Goal: Transaction & Acquisition: Purchase product/service

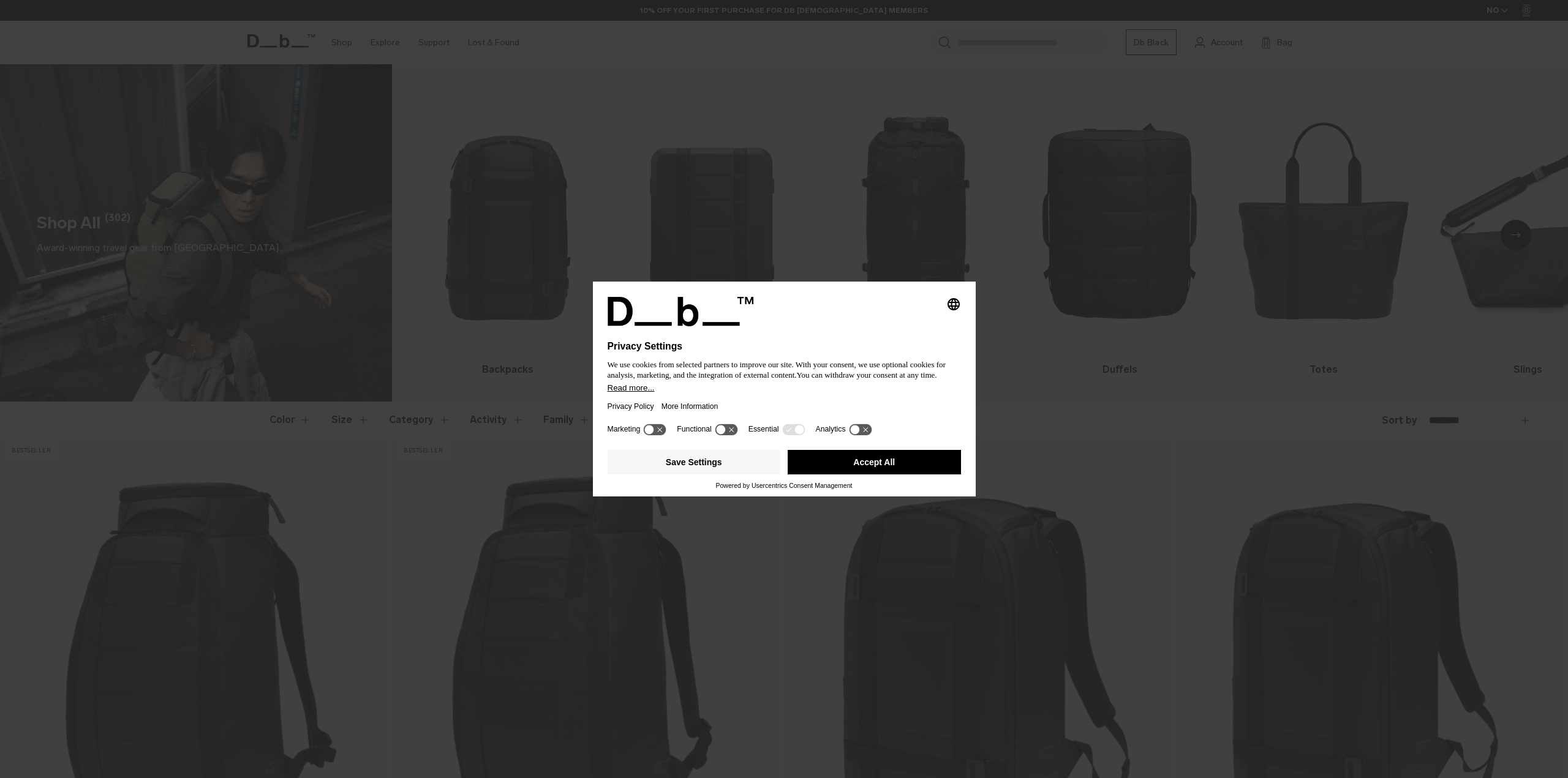
click at [878, 463] on button "Accept All" at bounding box center [874, 462] width 174 height 24
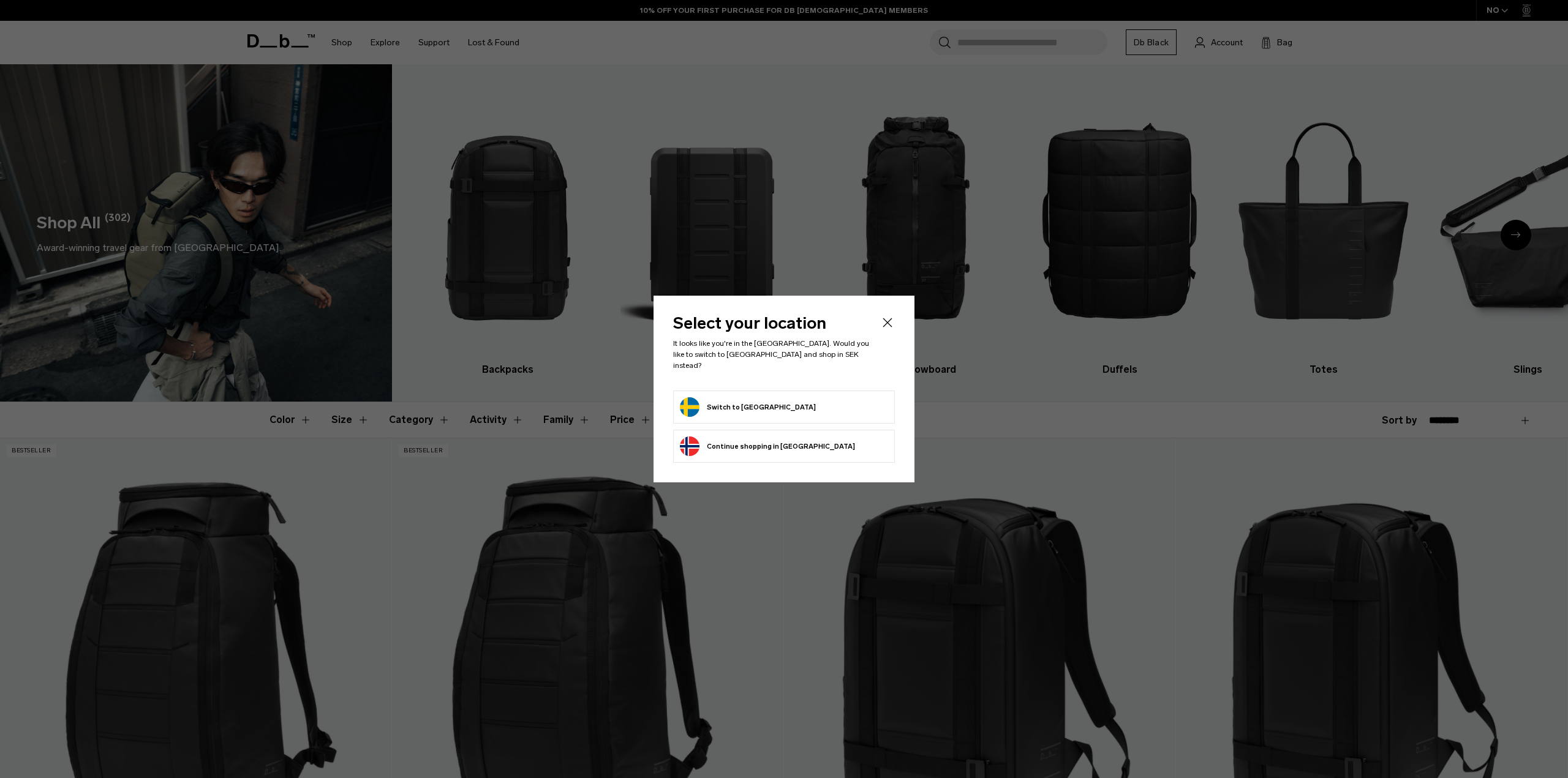
click at [740, 402] on button "Switch to Sweden" at bounding box center [748, 407] width 136 height 19
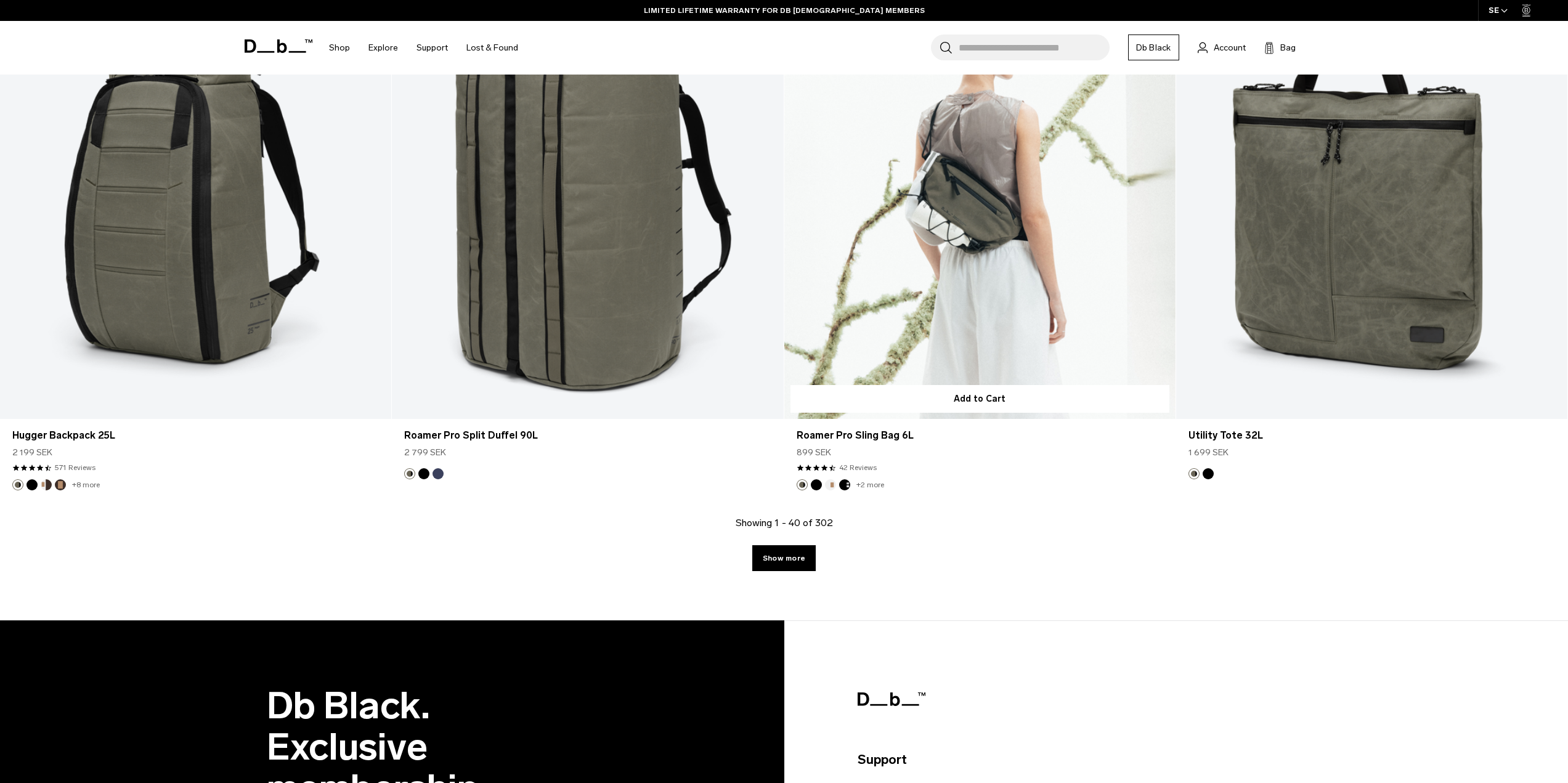
scroll to position [6101, 0]
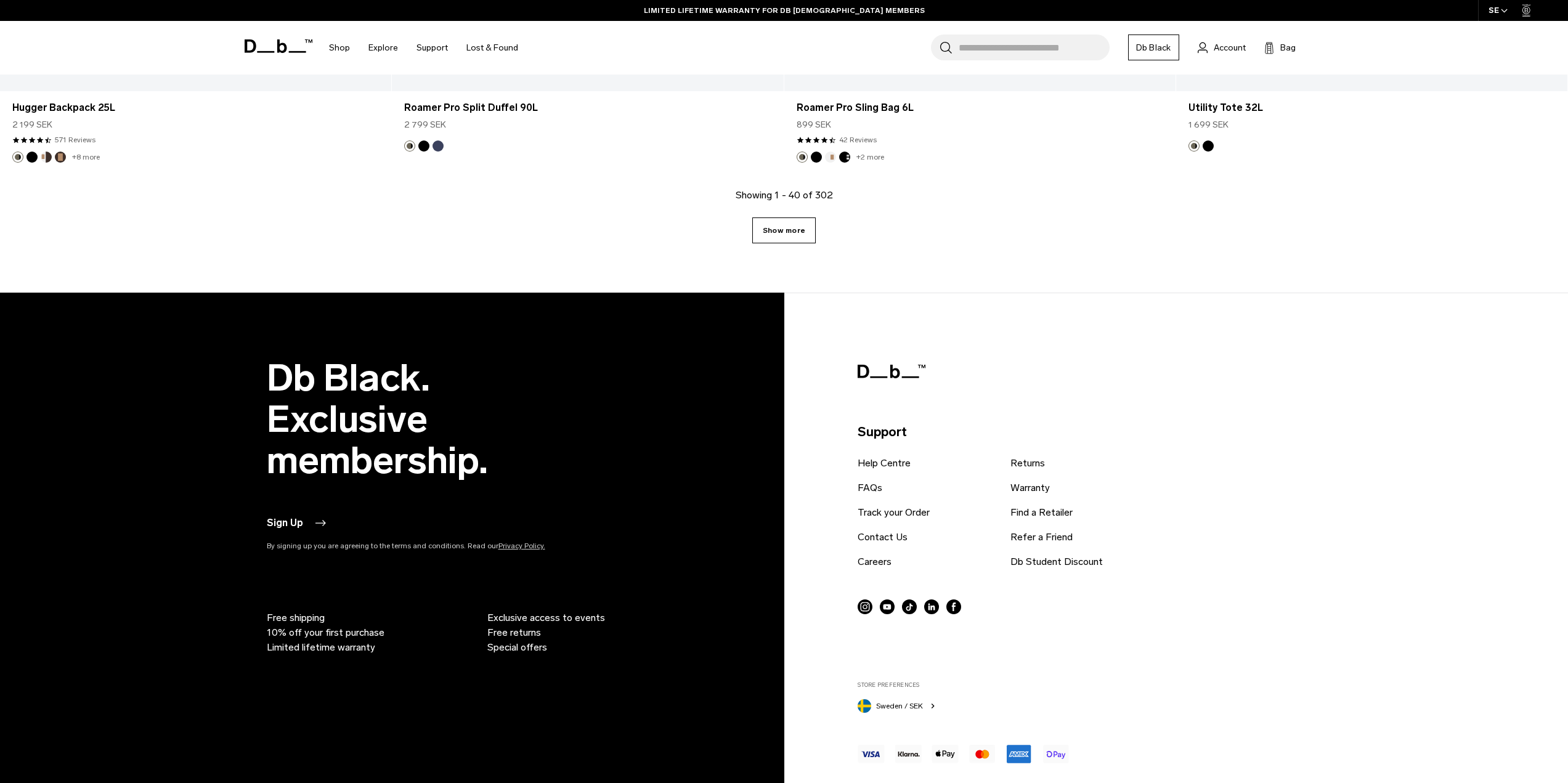
click at [791, 241] on link "Show more" at bounding box center [783, 230] width 63 height 26
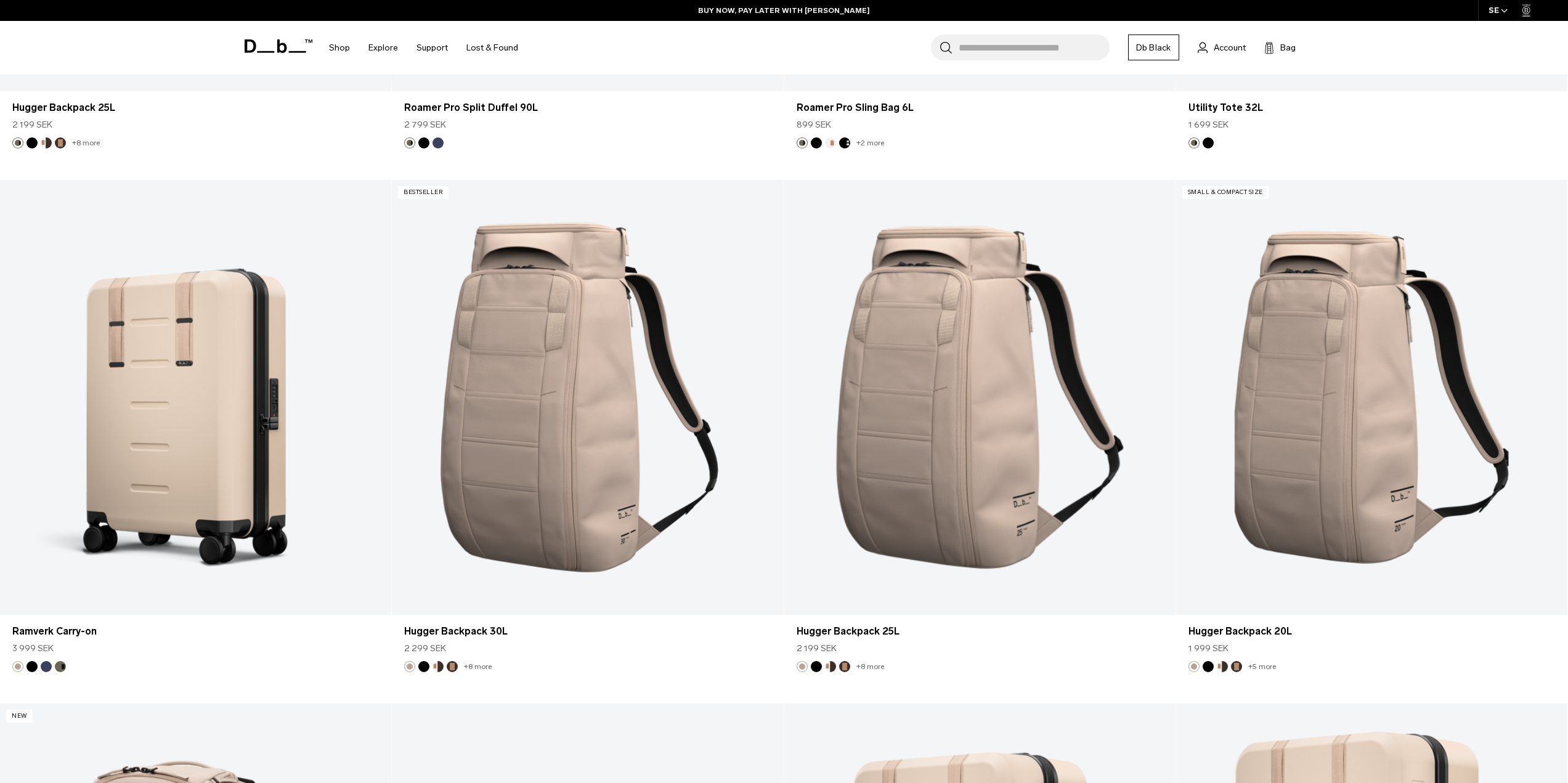
scroll to position [6101, 0]
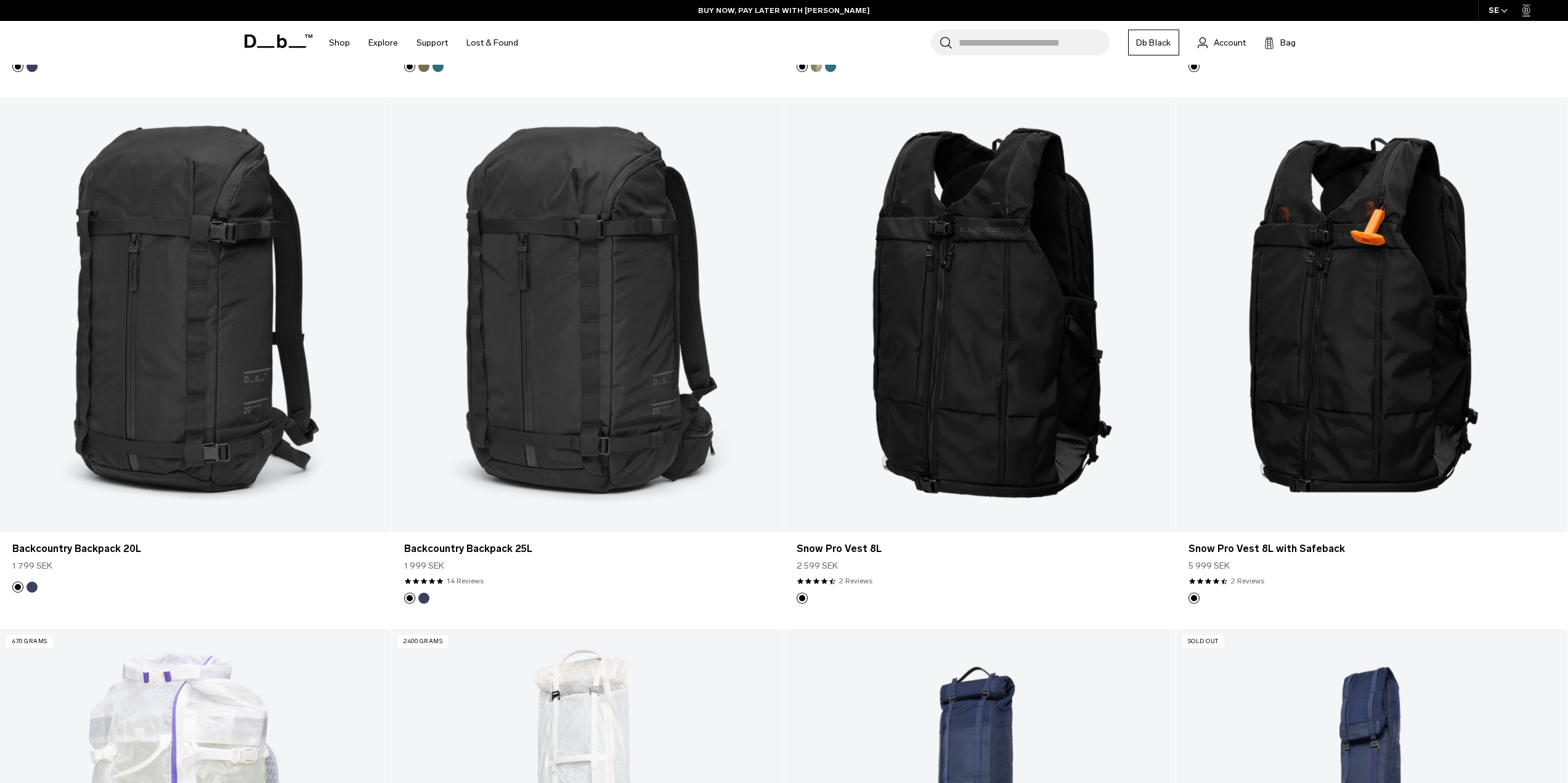
scroll to position [863, 0]
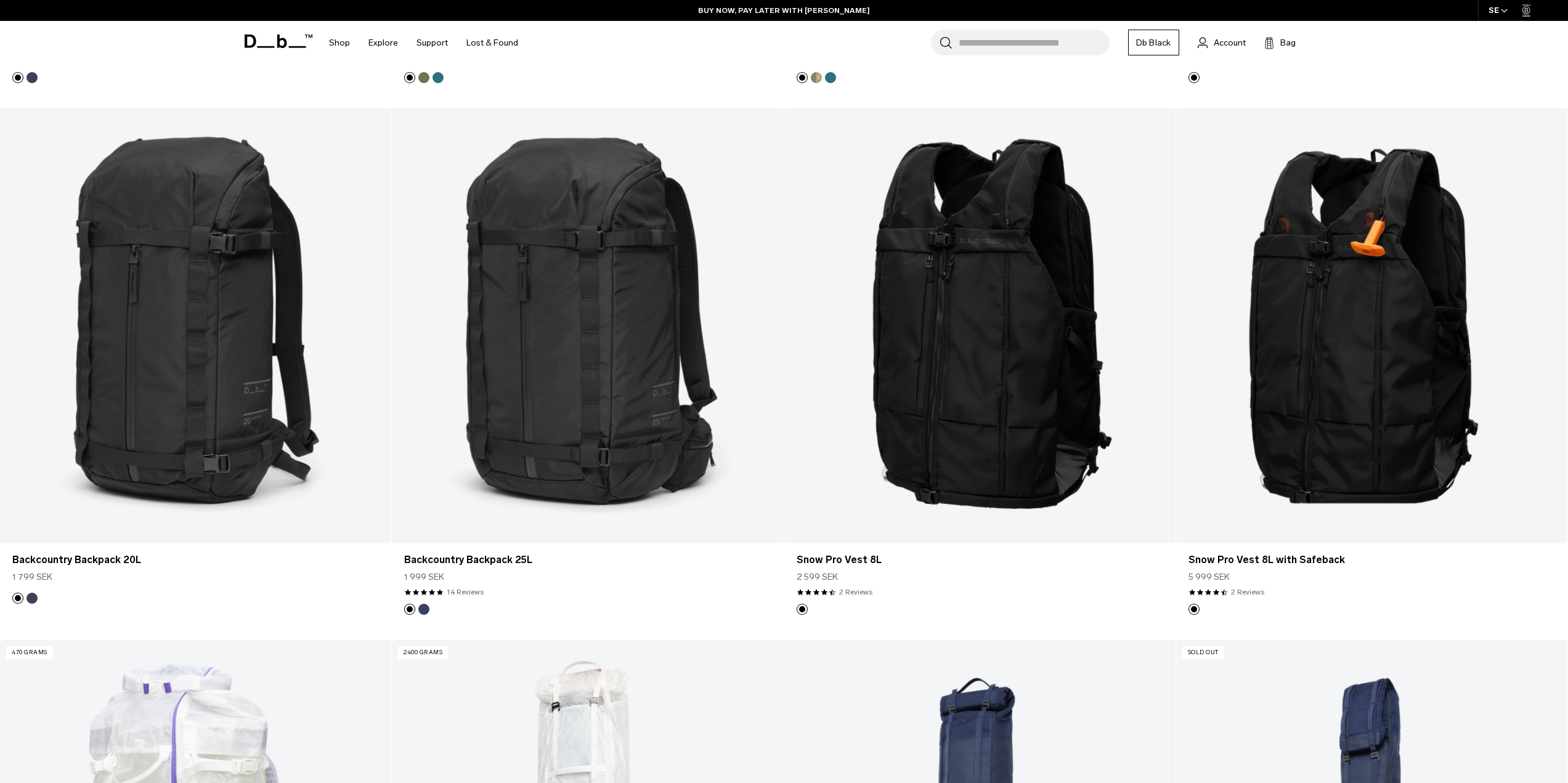
click at [1016, 62] on div "Search for Bags, Luggage... Search Close Trending Products All Products Hugger …" at bounding box center [928, 42] width 801 height 44
click at [1014, 51] on input "Search for Bags, Luggage..." at bounding box center [1034, 42] width 151 height 26
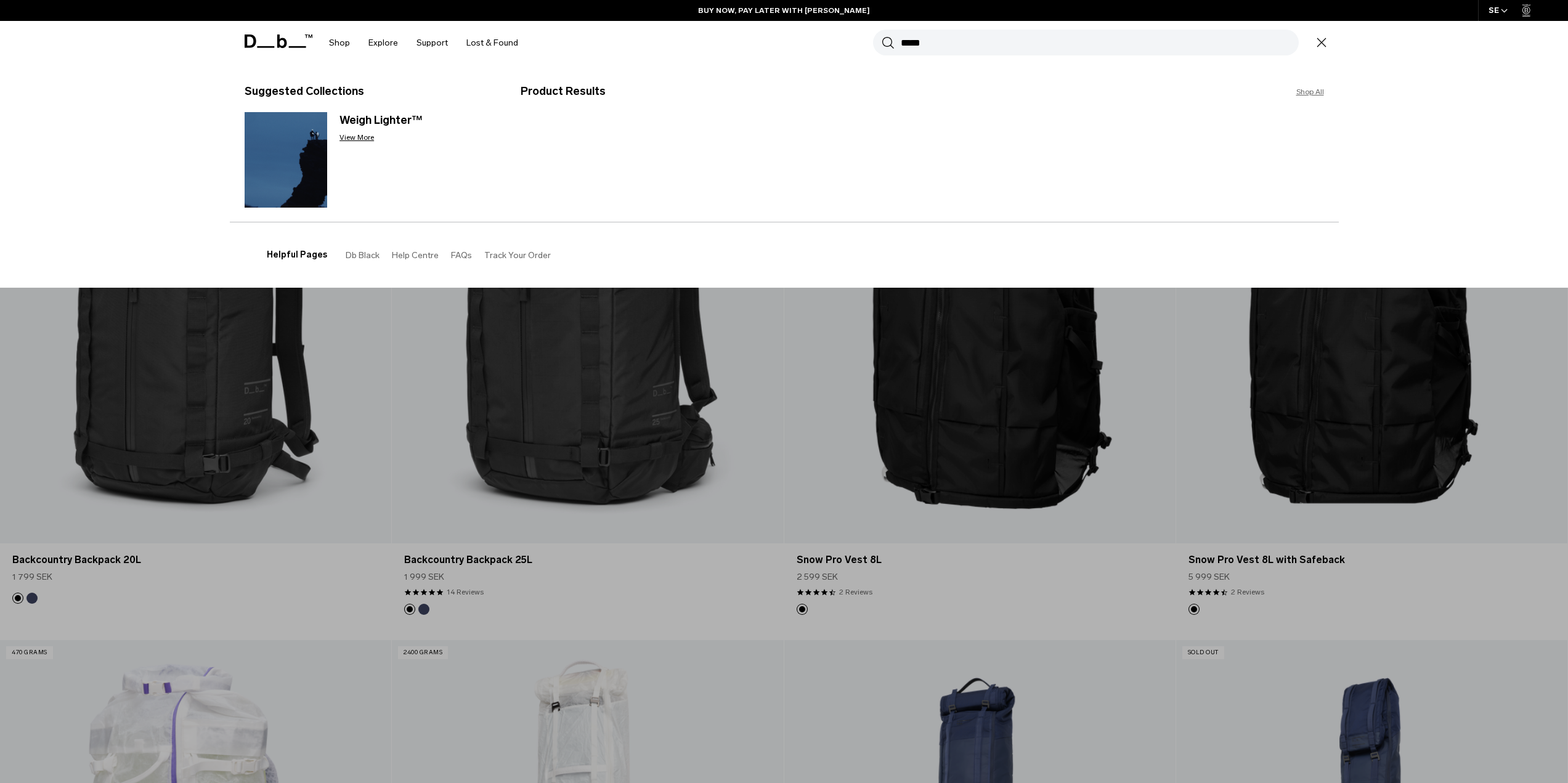
type input "*****"
click at [881, 35] on button "Search" at bounding box center [888, 42] width 13 height 13
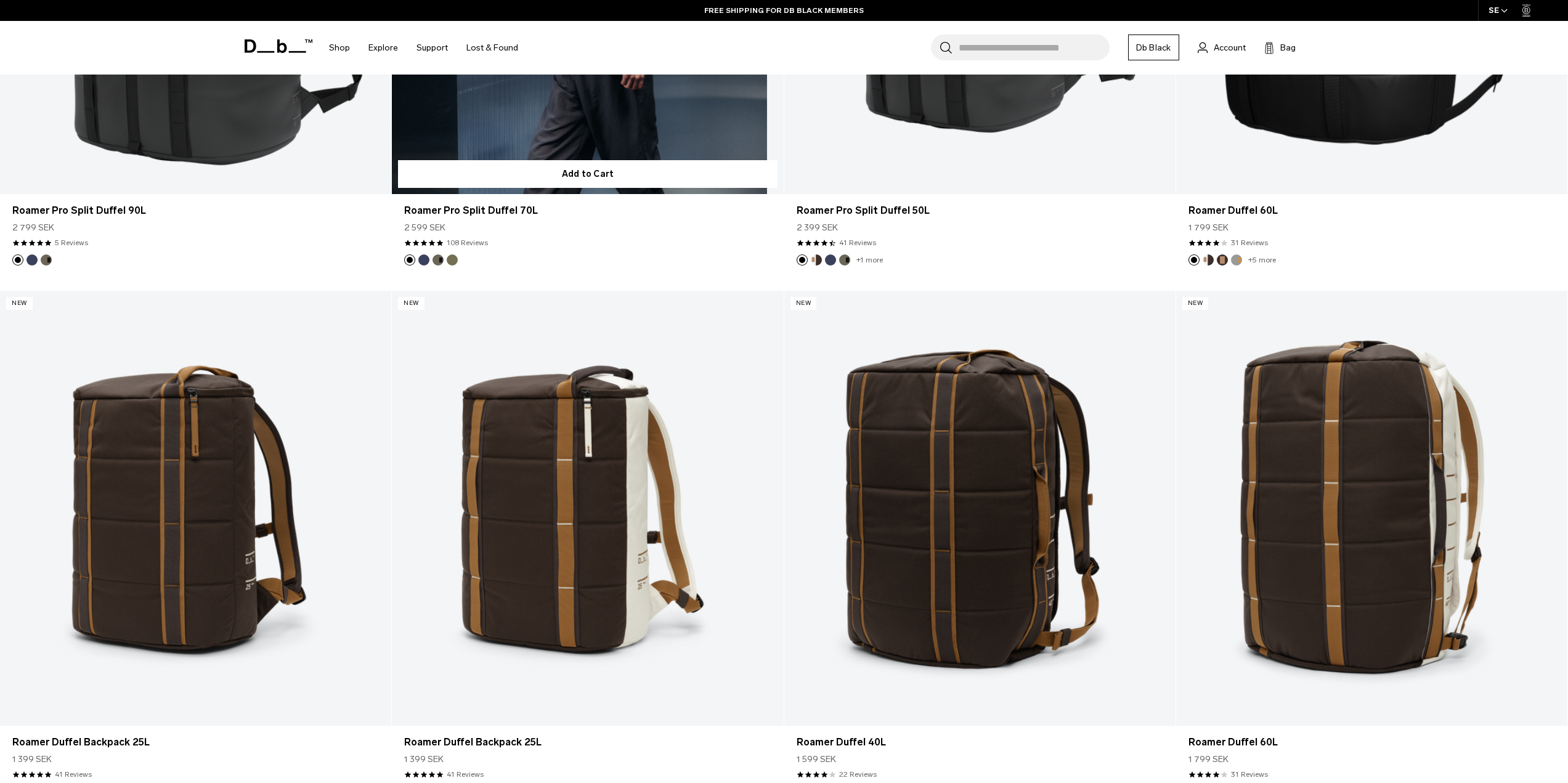
scroll to position [308, 0]
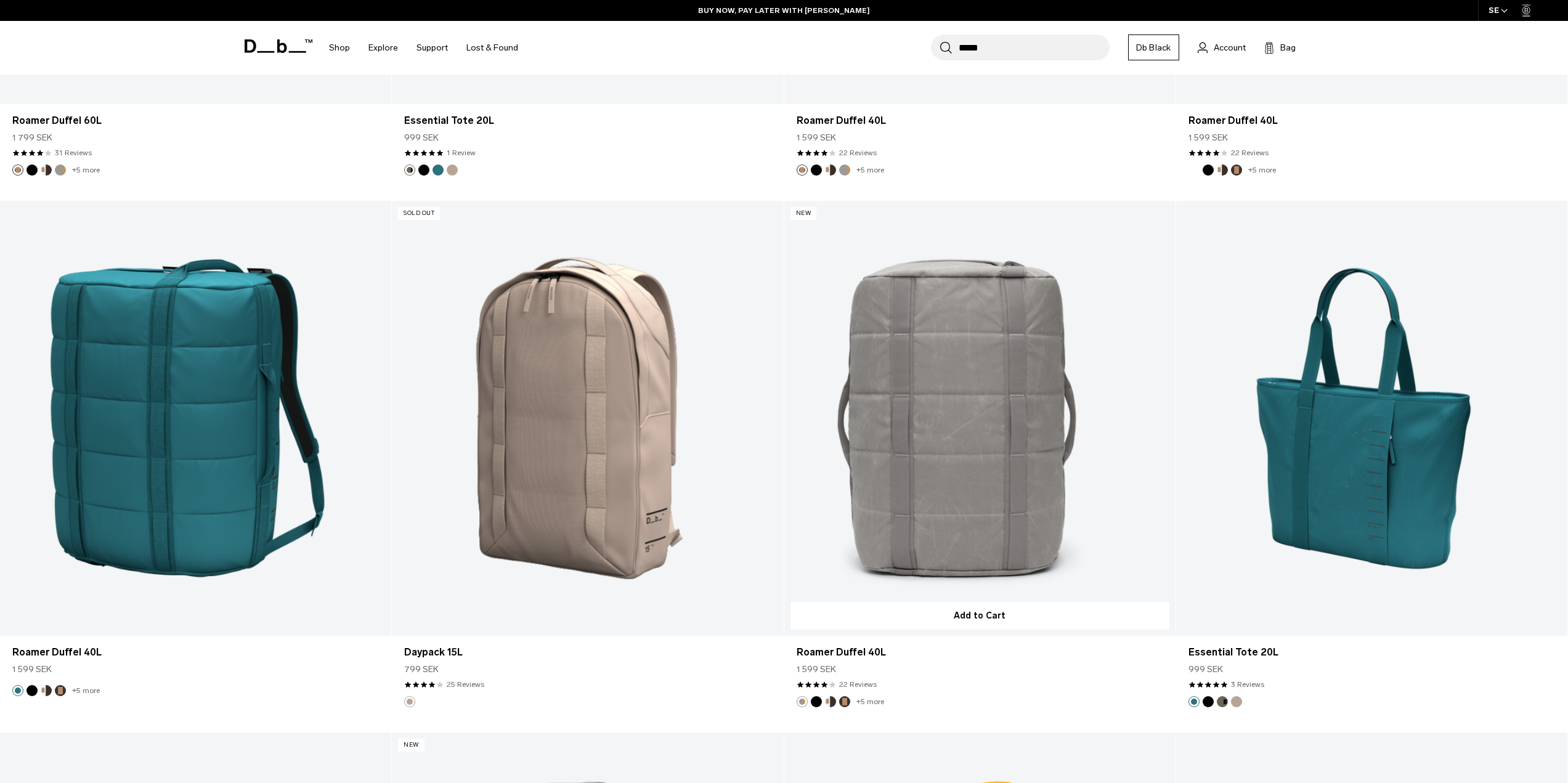
scroll to position [2157, 0]
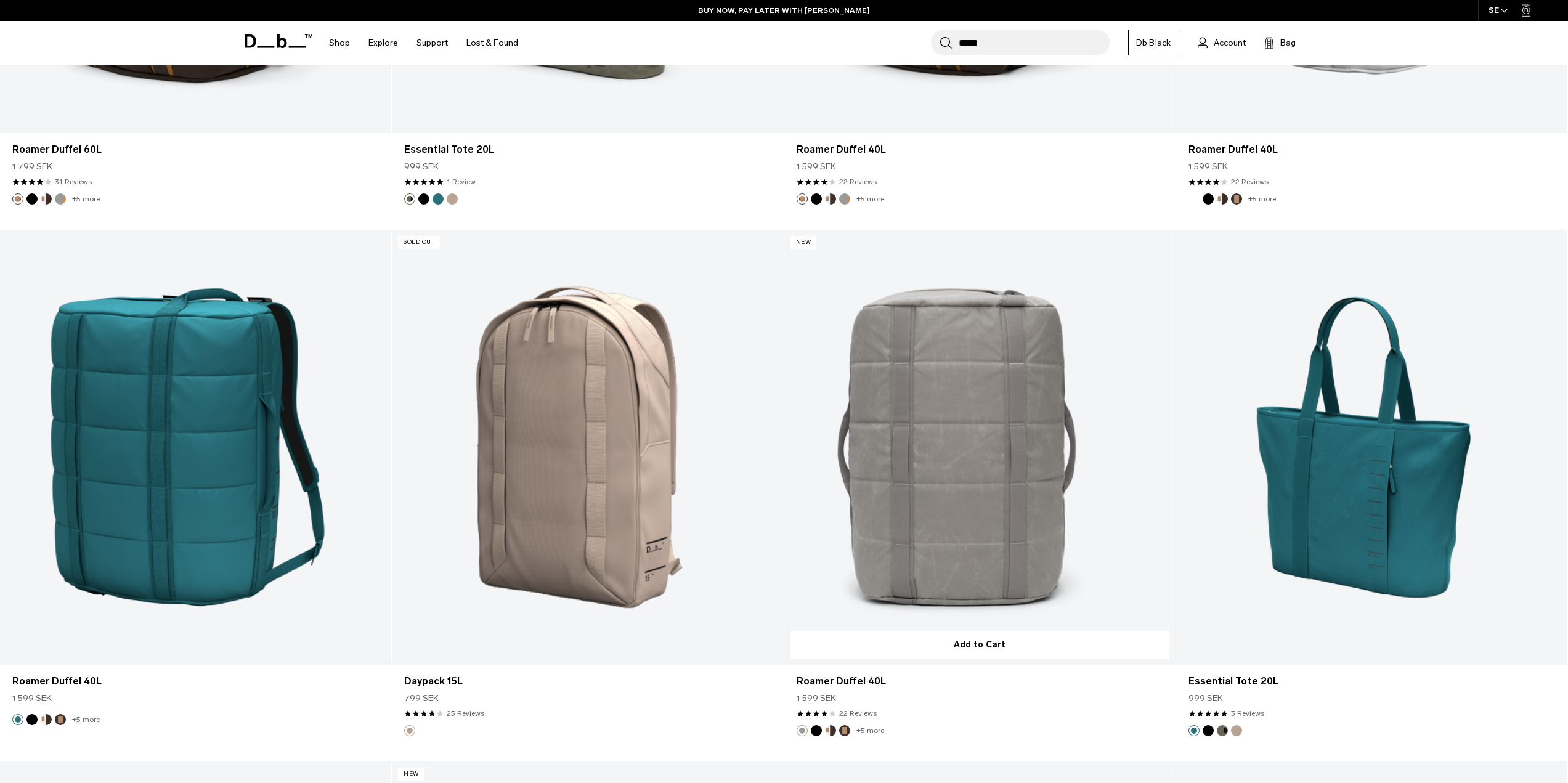
click at [971, 434] on link "Roamer Duffel 40L" at bounding box center [979, 447] width 391 height 435
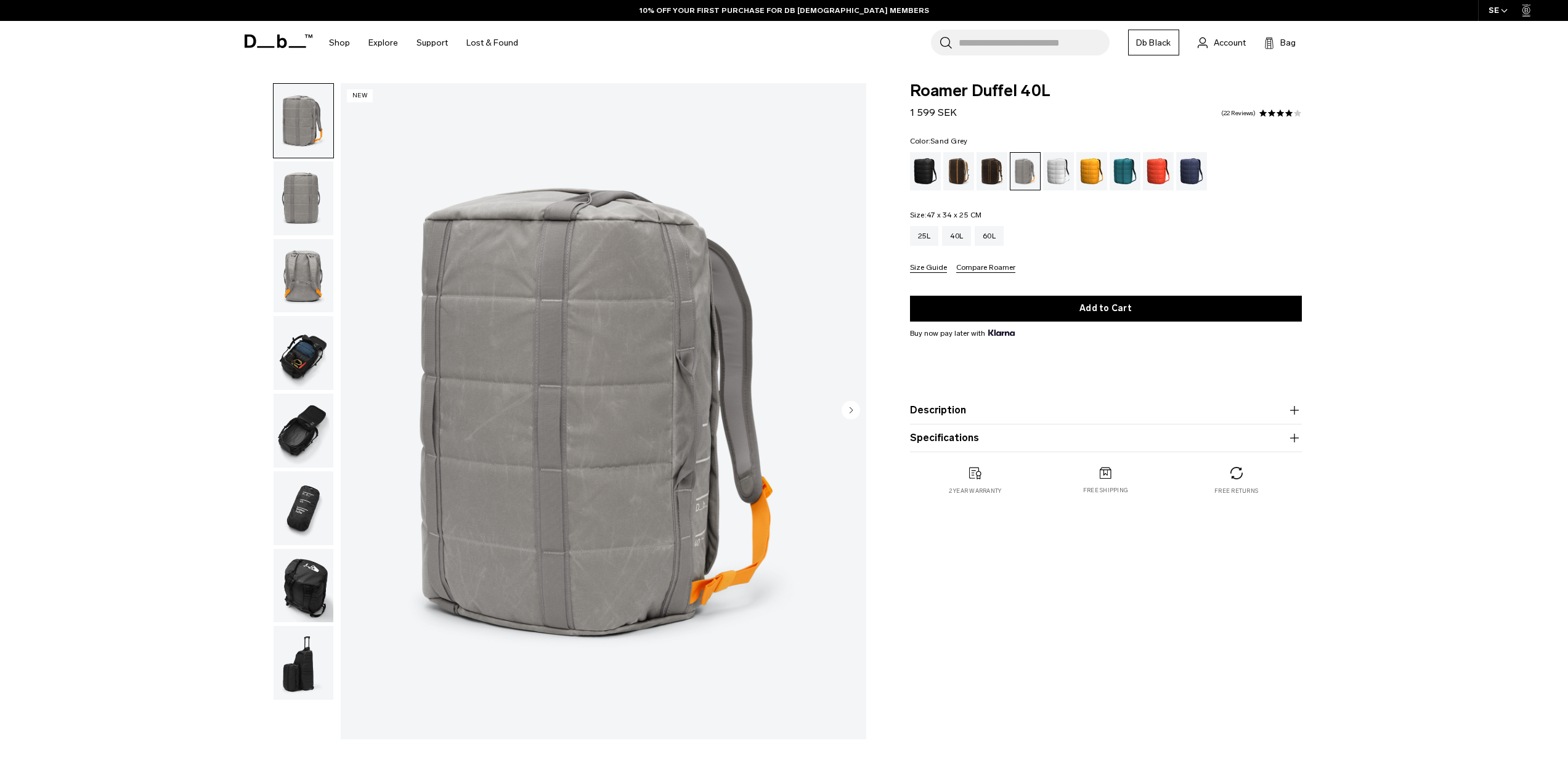
click at [303, 182] on img "button" at bounding box center [303, 198] width 60 height 74
